Goal: Information Seeking & Learning: Learn about a topic

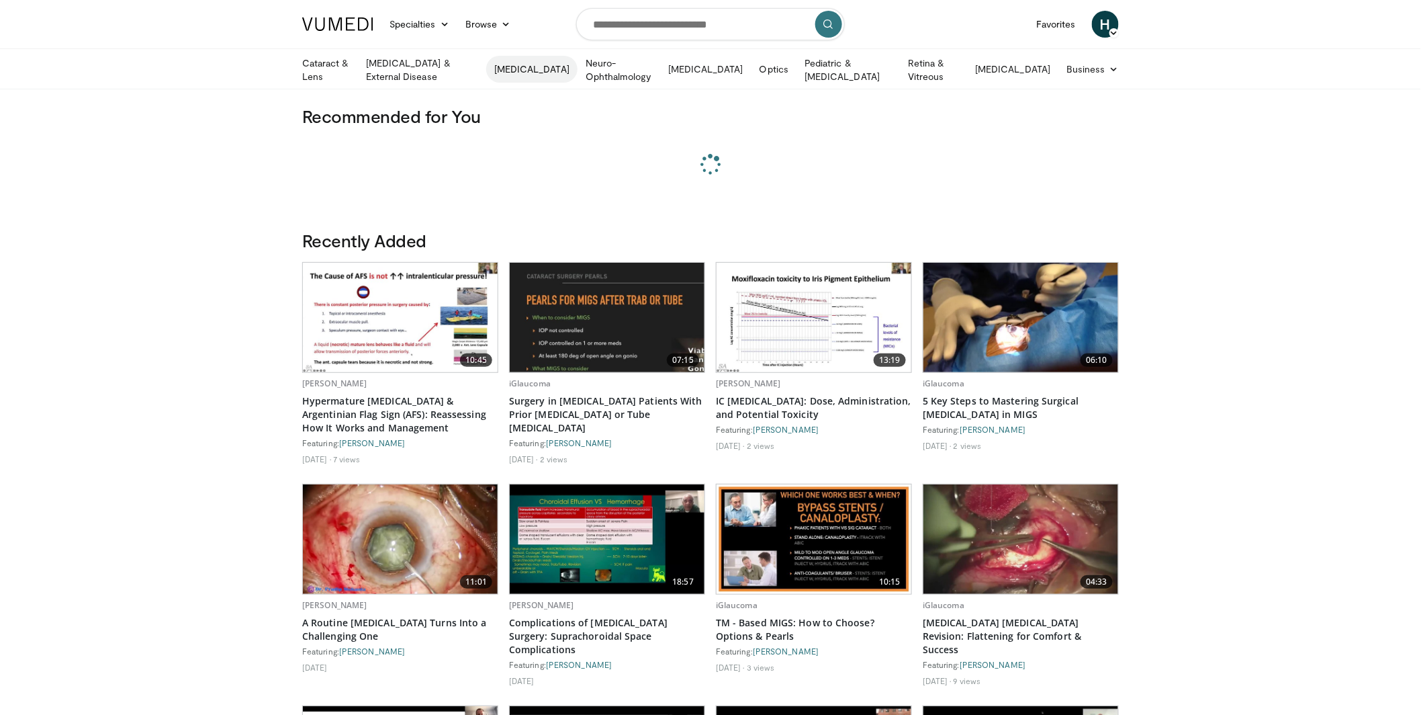
click at [552, 69] on link "[MEDICAL_DATA]" at bounding box center [531, 69] width 91 height 27
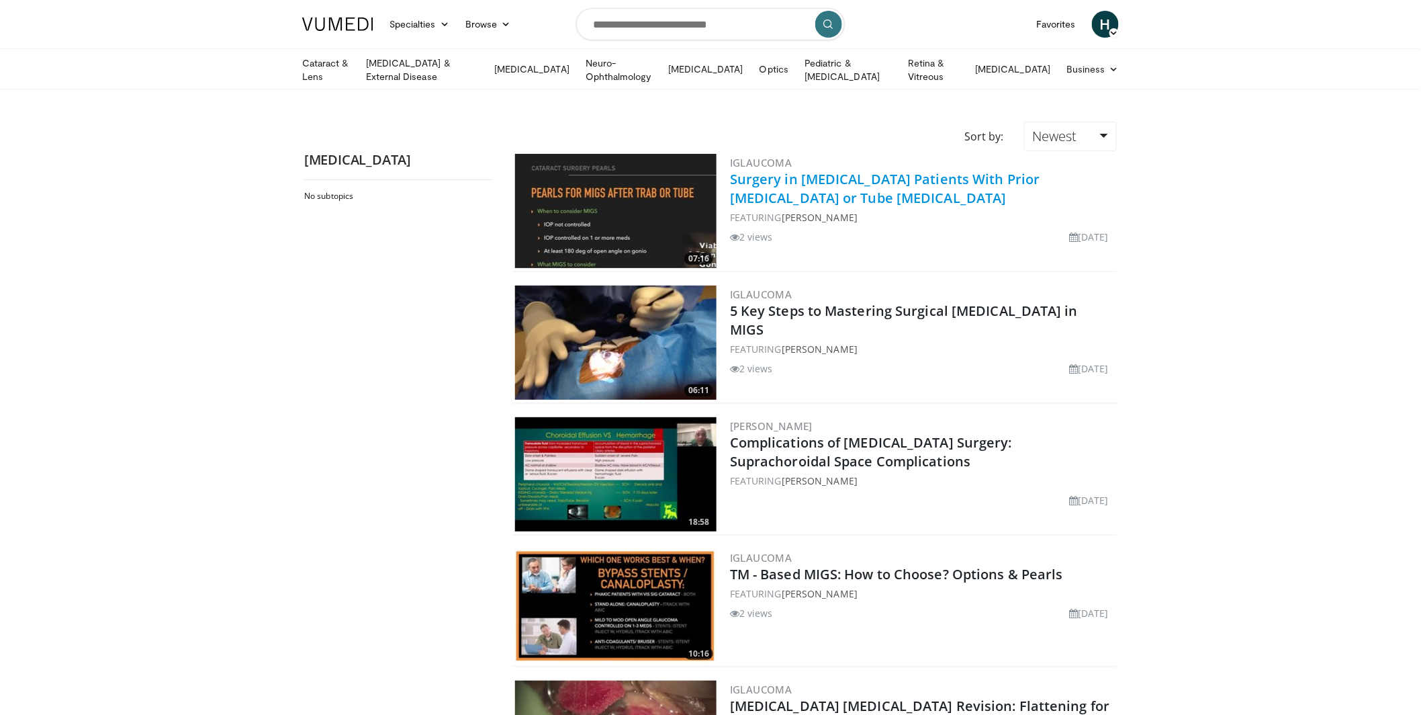
click at [751, 174] on link "Surgery in [MEDICAL_DATA] Patients With Prior [MEDICAL_DATA] or Tube [MEDICAL_D…" at bounding box center [885, 188] width 310 height 37
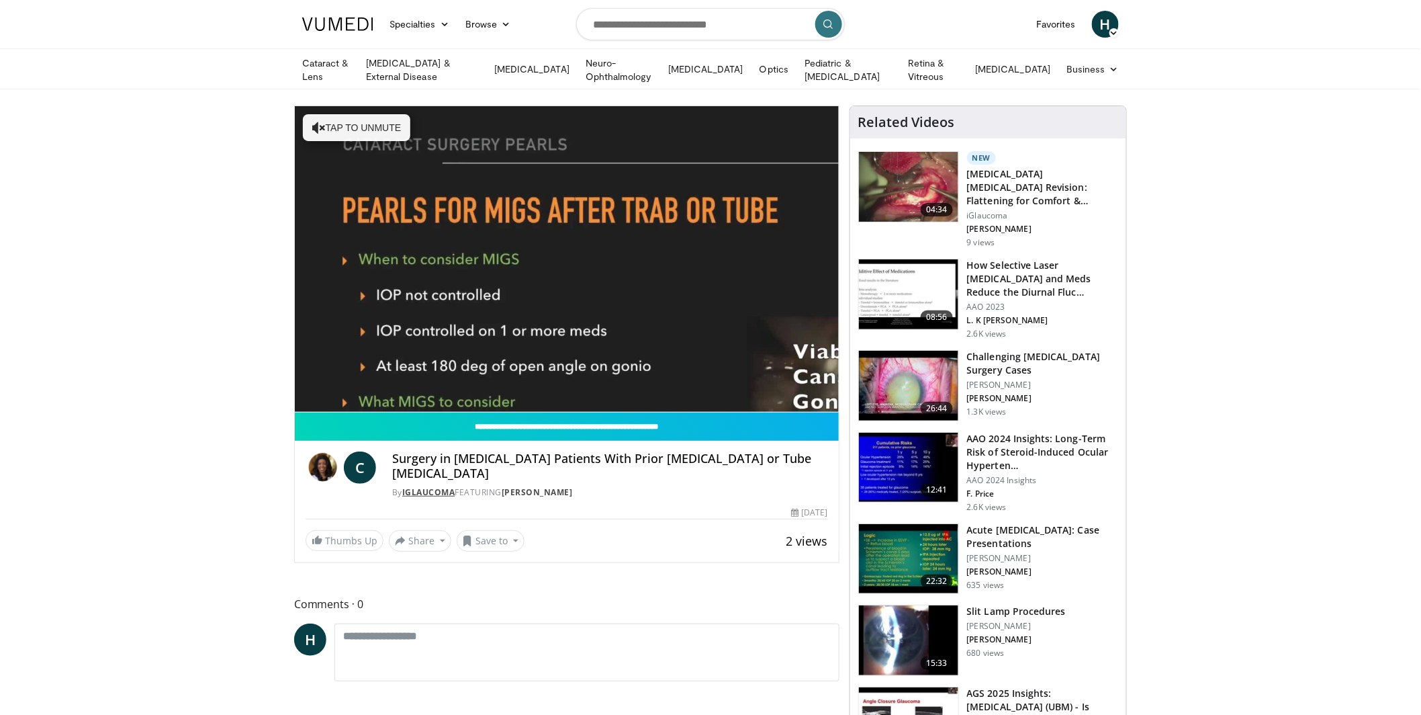
click at [429, 486] on link "iGlaucoma" at bounding box center [428, 491] width 53 height 11
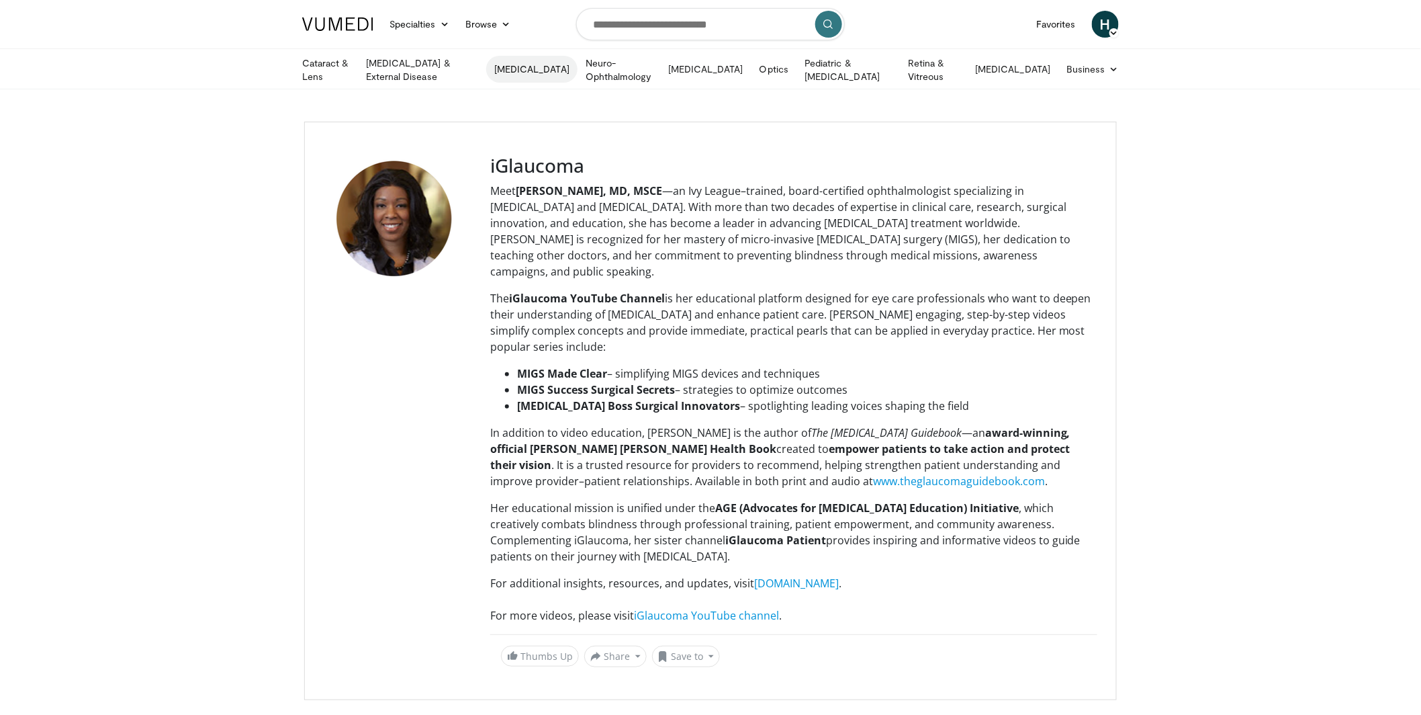
click at [536, 67] on link "[MEDICAL_DATA]" at bounding box center [531, 69] width 91 height 27
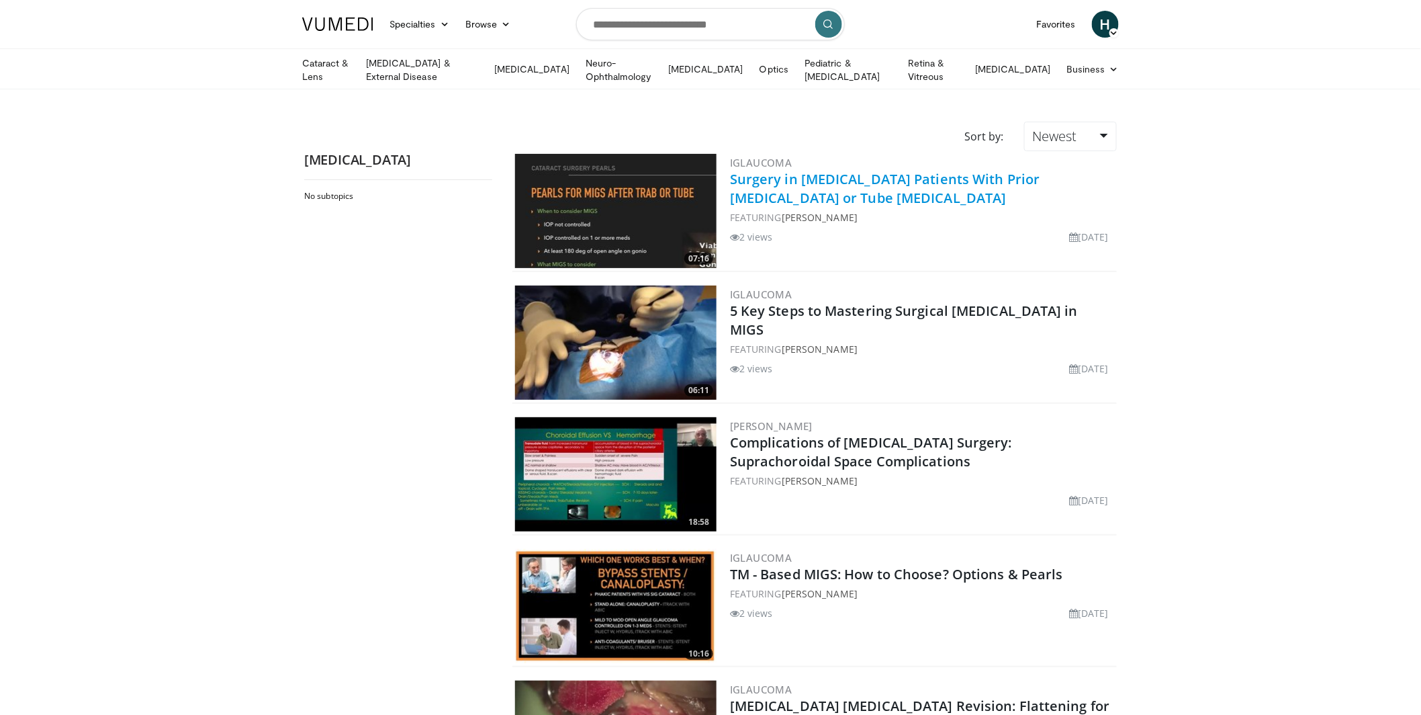
click at [783, 173] on link "Surgery in [MEDICAL_DATA] Patients With Prior [MEDICAL_DATA] or Tube [MEDICAL_D…" at bounding box center [885, 188] width 310 height 37
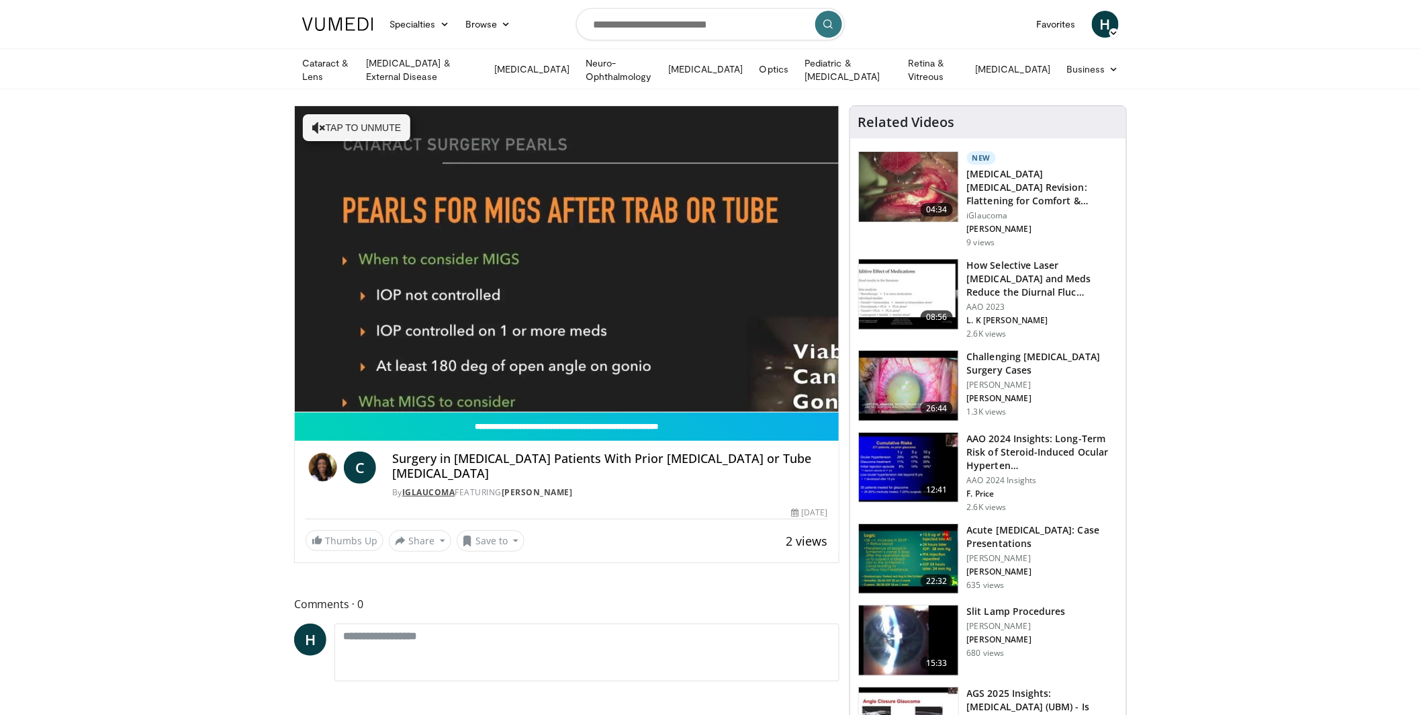
click at [436, 486] on link "iGlaucoma" at bounding box center [428, 491] width 53 height 11
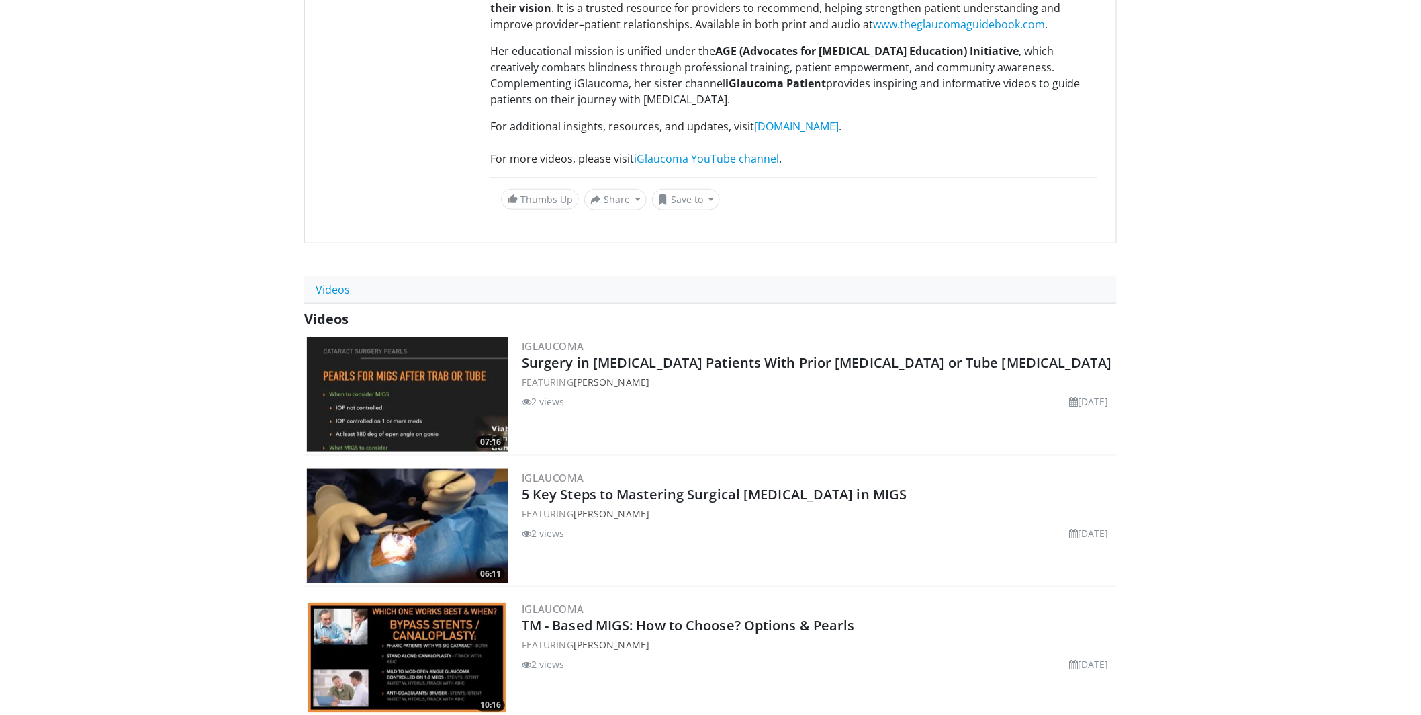
scroll to position [504, 0]
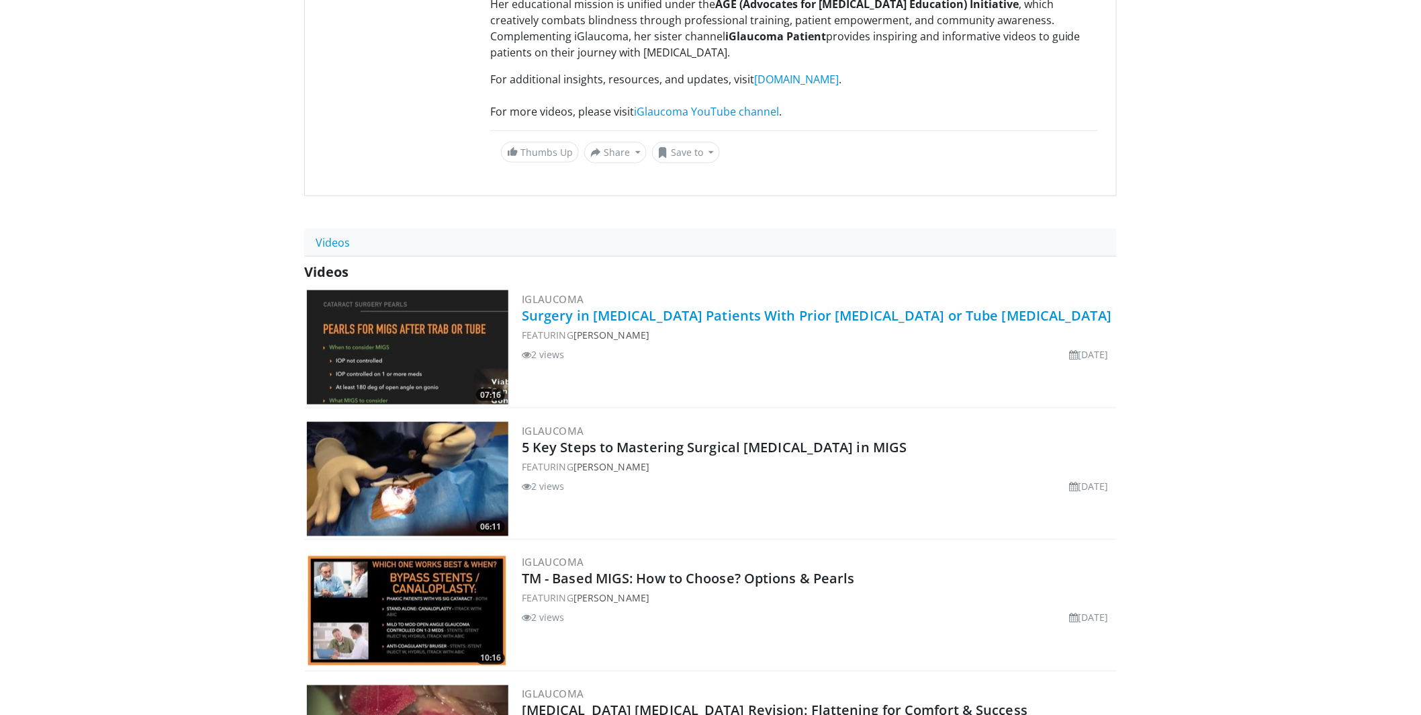
click at [787, 306] on link "Surgery in [MEDICAL_DATA] Patients With Prior [MEDICAL_DATA] or Tube [MEDICAL_D…" at bounding box center [817, 315] width 590 height 18
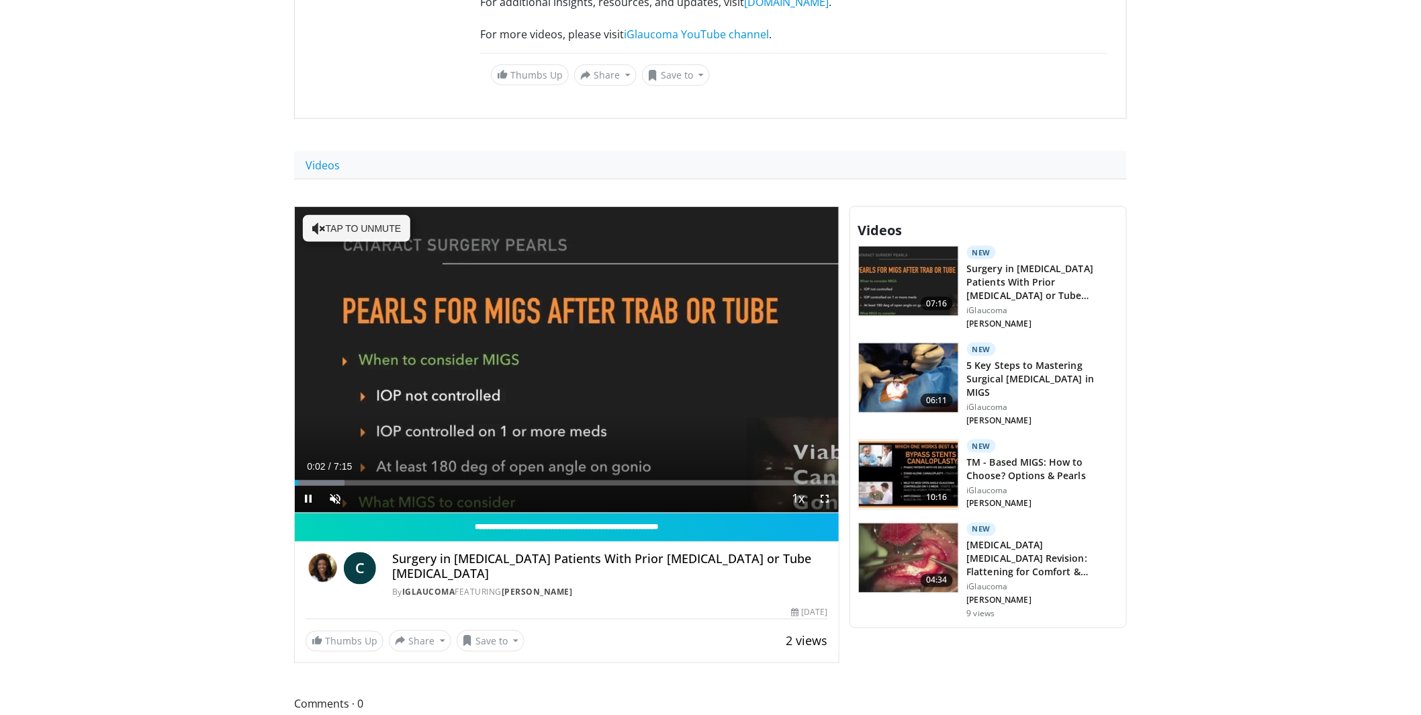
scroll to position [569, 0]
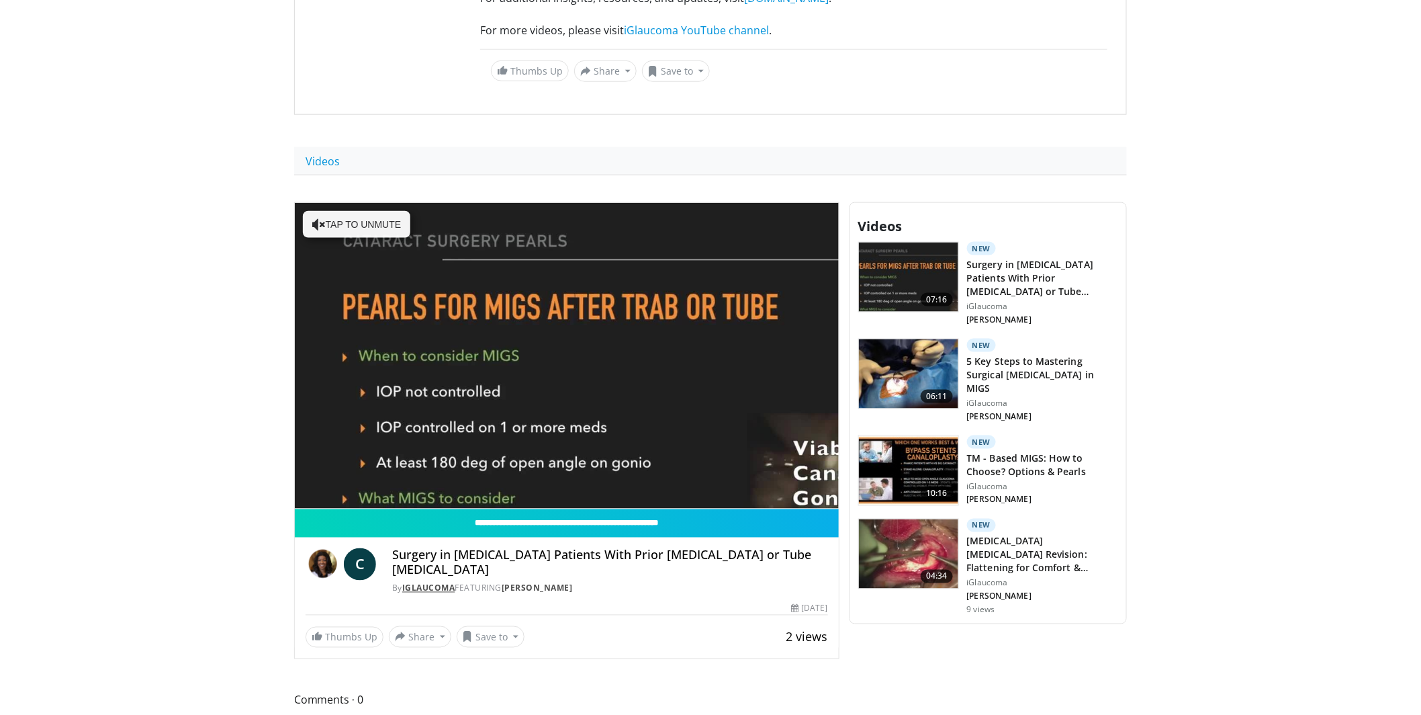
click at [426, 582] on link "iGlaucoma" at bounding box center [428, 587] width 53 height 11
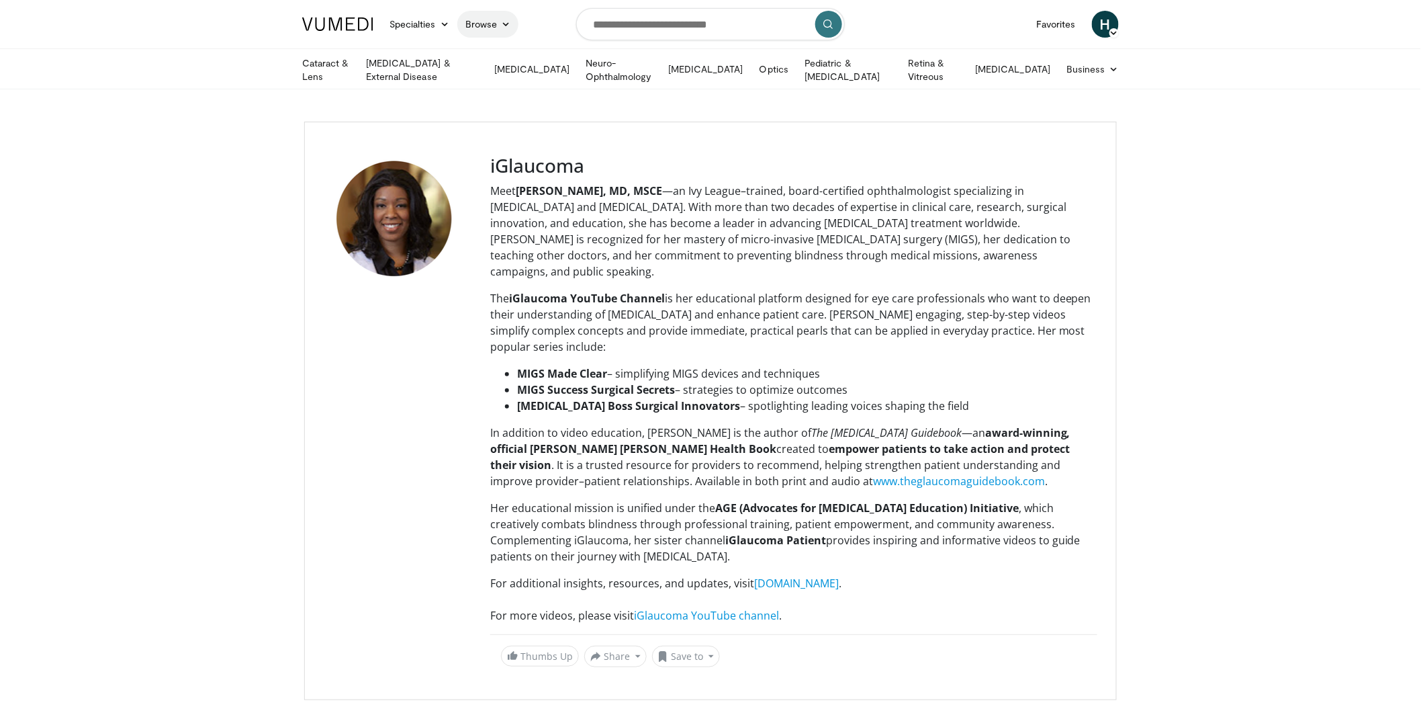
click at [490, 26] on link "Browse" at bounding box center [488, 24] width 62 height 27
click at [496, 52] on link "Channels" at bounding box center [538, 54] width 160 height 21
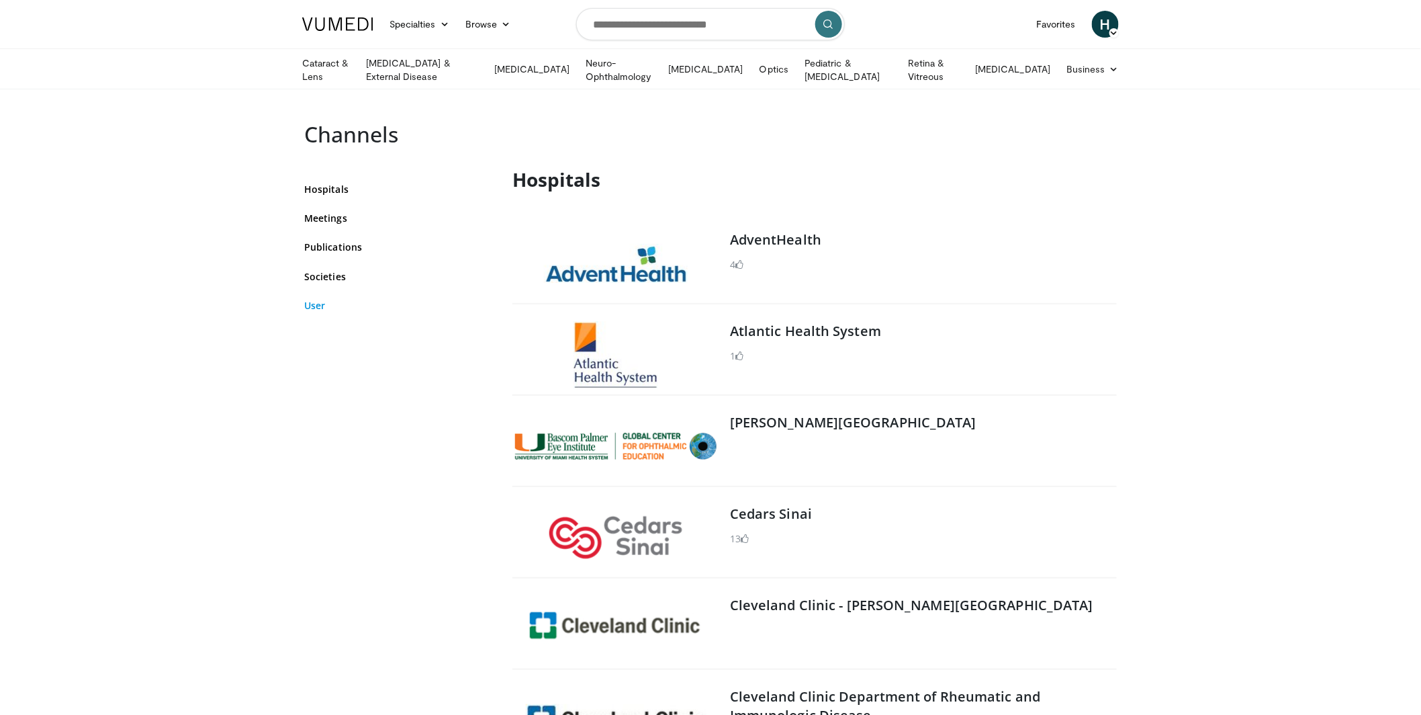
click at [316, 304] on link "User" at bounding box center [398, 305] width 188 height 14
click at [536, 67] on link "[MEDICAL_DATA]" at bounding box center [531, 69] width 91 height 27
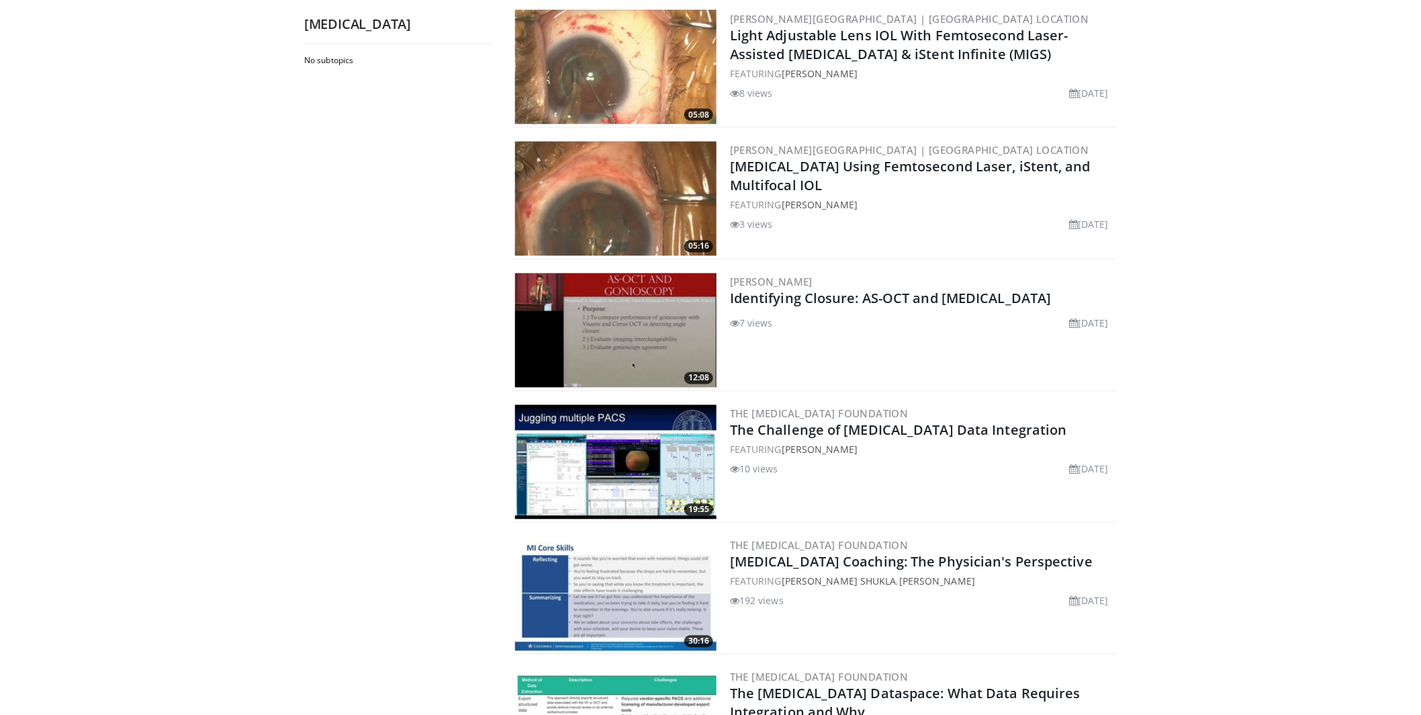
scroll to position [971, 0]
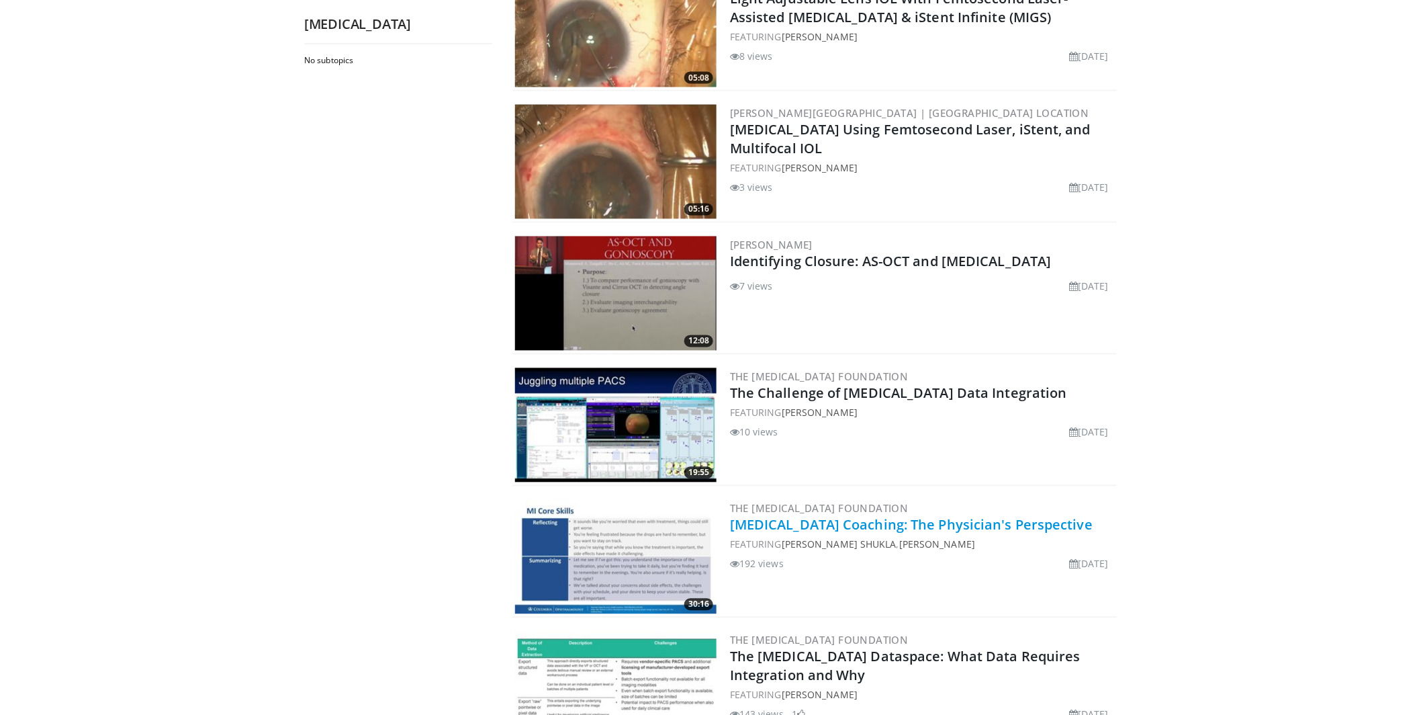
click at [807, 516] on link "[MEDICAL_DATA] Coaching: The Physician's Perspective" at bounding box center [911, 525] width 363 height 18
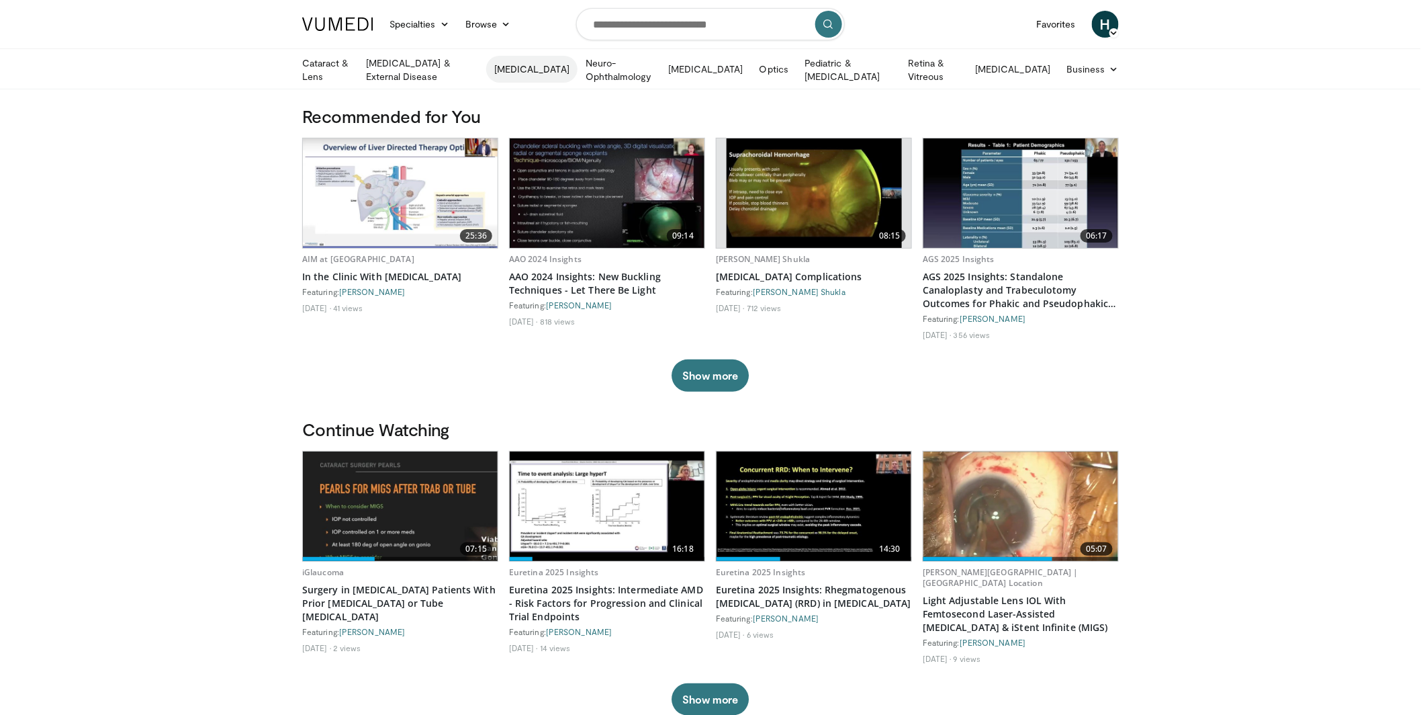
click at [547, 65] on link "[MEDICAL_DATA]" at bounding box center [531, 69] width 91 height 27
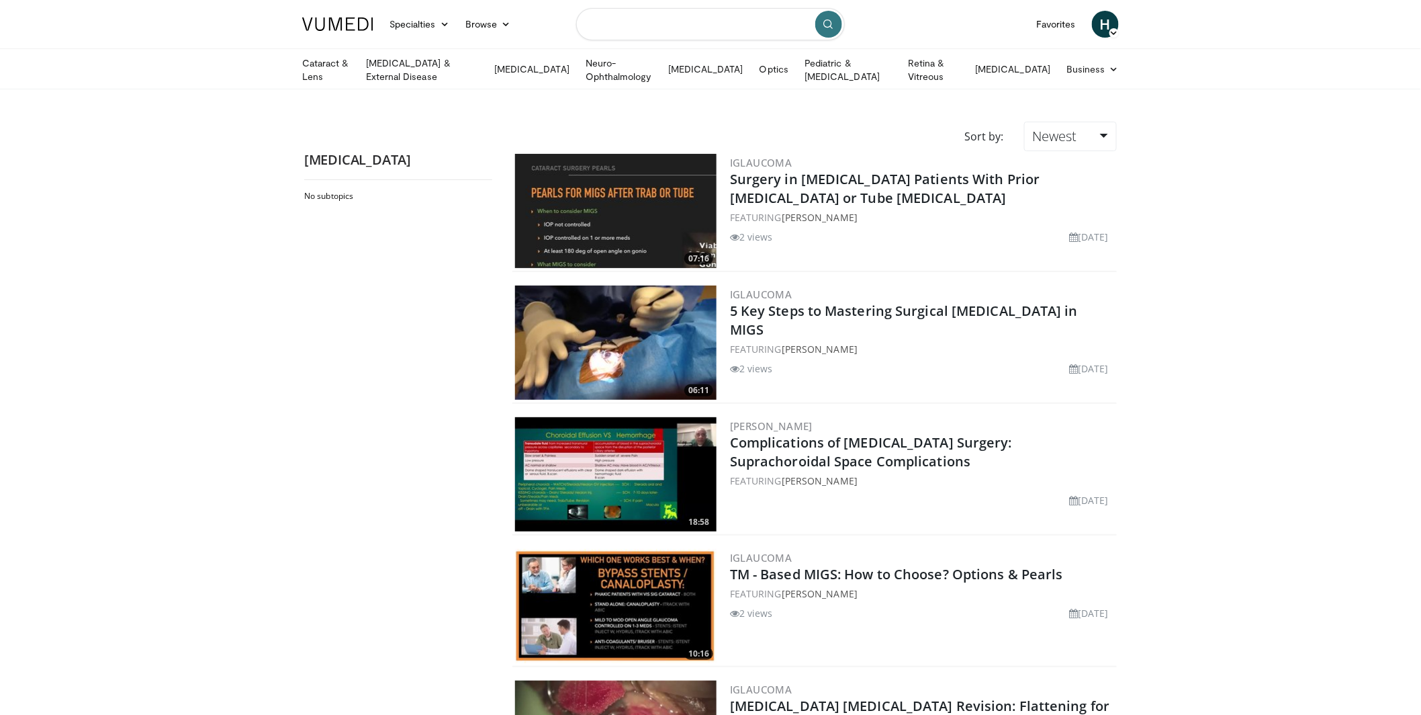
click at [682, 28] on input "Search topics, interventions" at bounding box center [710, 24] width 269 height 32
type input "**********"
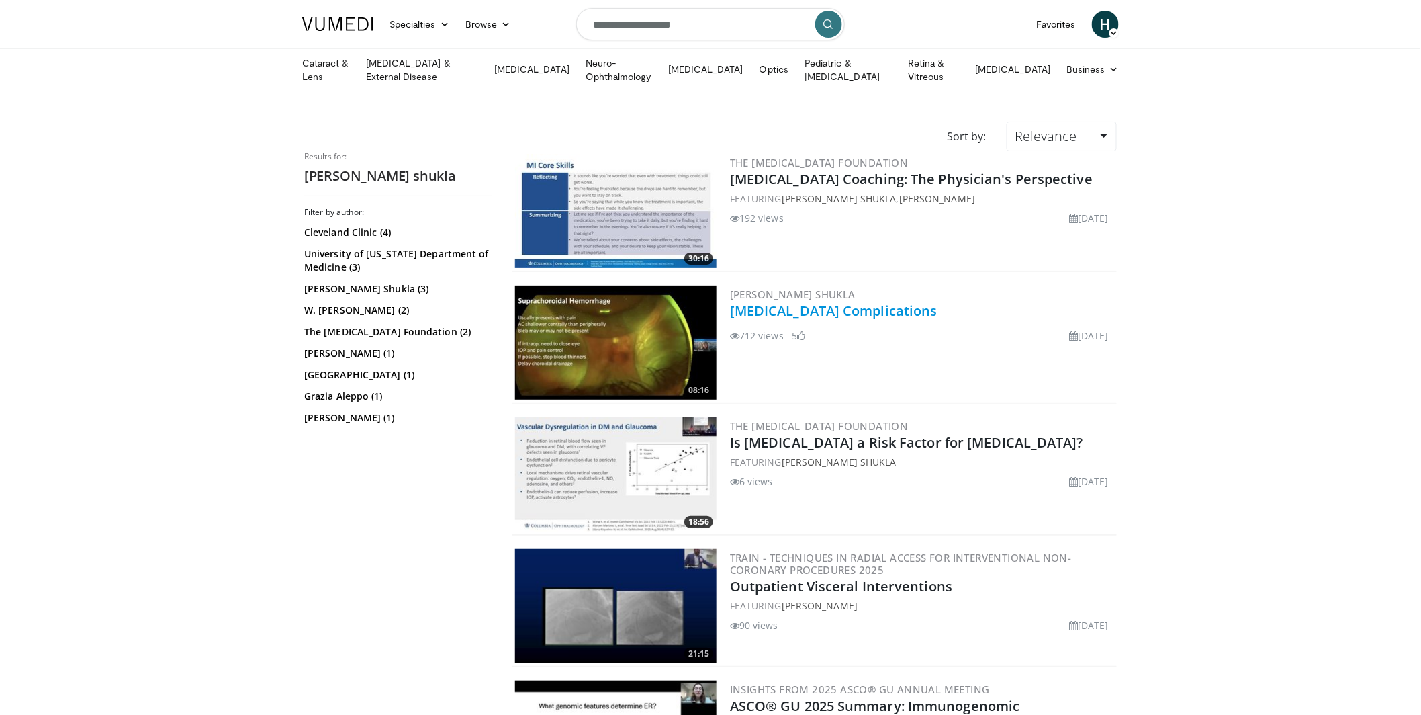
click at [840, 309] on link "[MEDICAL_DATA] Complications" at bounding box center [834, 311] width 208 height 18
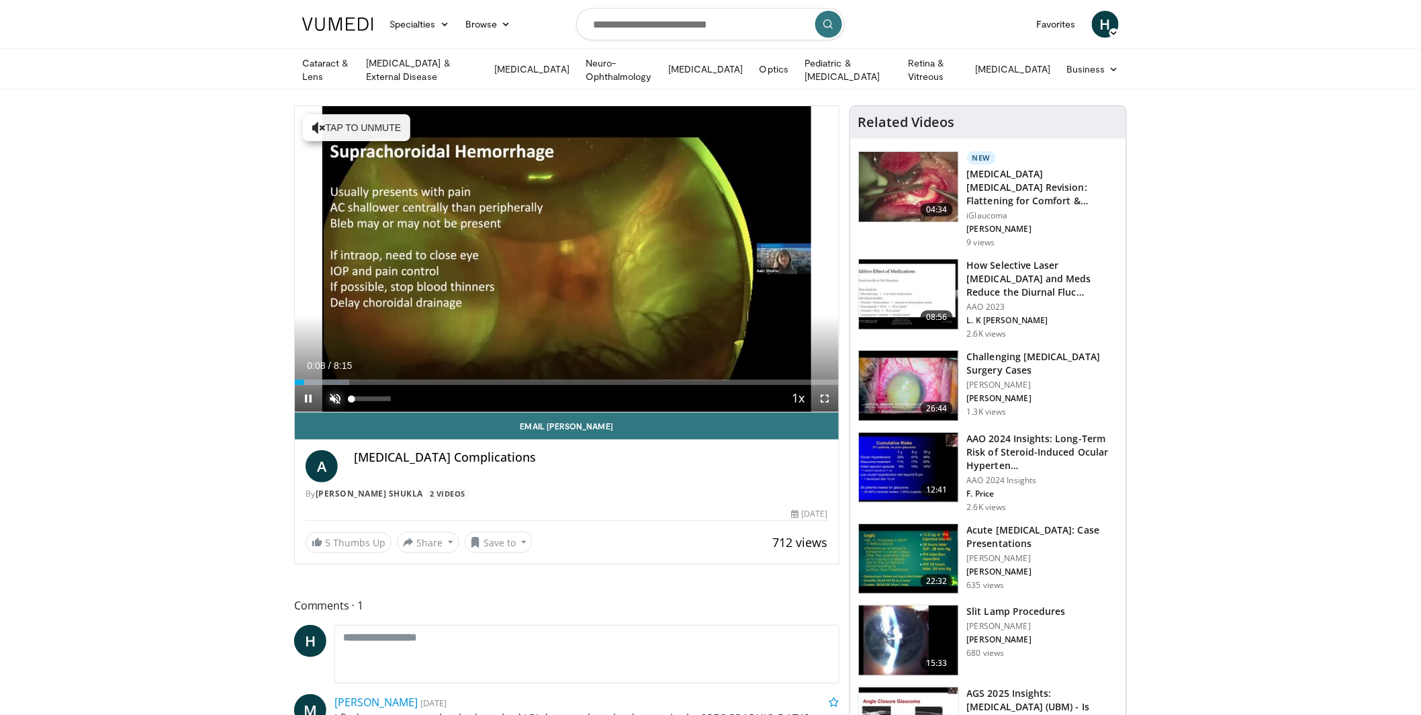
click at [331, 392] on span "Video Player" at bounding box center [335, 398] width 27 height 27
click at [311, 392] on span "Video Player" at bounding box center [308, 398] width 27 height 27
